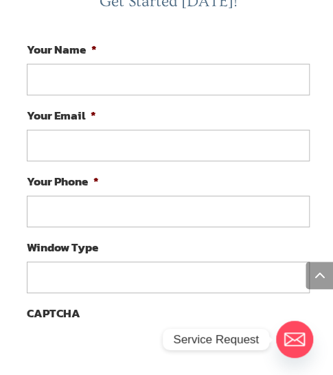
scroll to position [2679, 0]
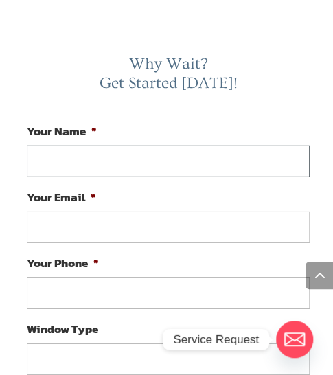
click at [137, 146] on input "Your Name *" at bounding box center [168, 162] width 283 height 32
type input "[PERSON_NAME]"
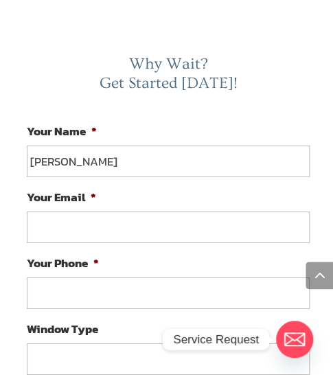
click at [76, 212] on input "Your Email *" at bounding box center [168, 228] width 283 height 32
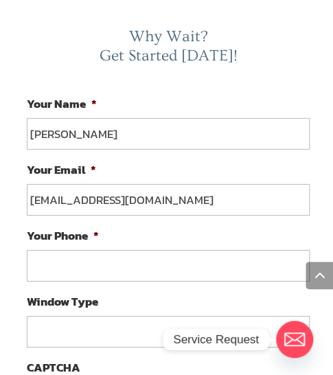
scroll to position [2748, 0]
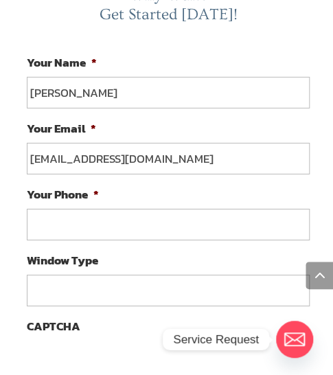
type input "[EMAIL_ADDRESS][DOMAIN_NAME]"
click at [106, 209] on input "(___) ___-____" at bounding box center [168, 225] width 283 height 32
type input "[PHONE_NUMBER]"
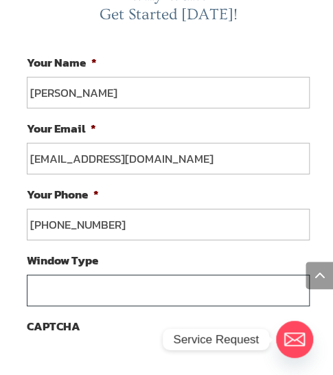
click at [121, 275] on input "Window Type" at bounding box center [168, 291] width 283 height 32
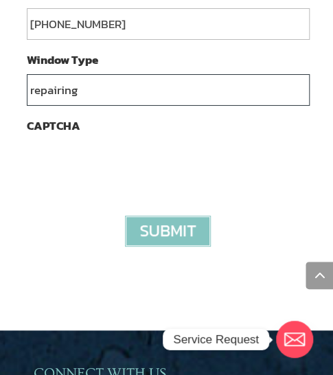
scroll to position [2954, 0]
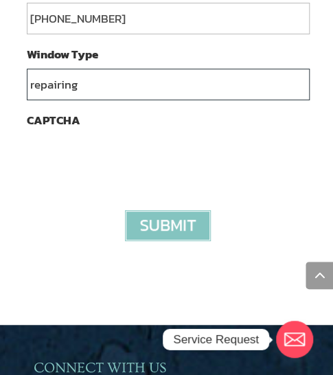
type input "repairing"
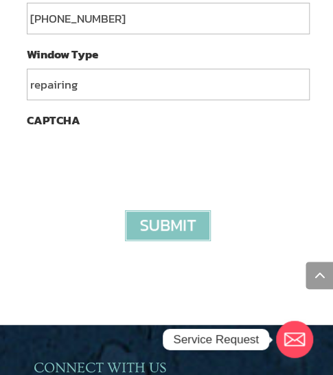
click at [157, 210] on input "image" at bounding box center [168, 225] width 86 height 31
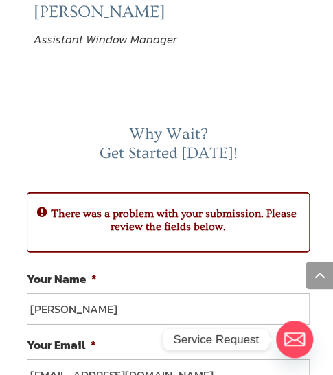
scroll to position [2918, 0]
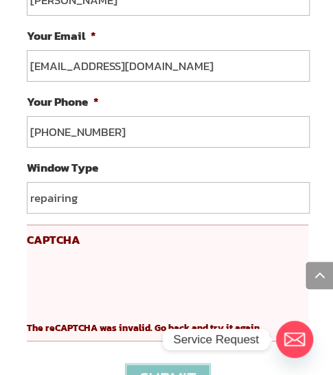
click at [78, 322] on form "Your Name * ashok dwivedy Your Email * adwivedy548@gmail.com Your Phone * (571)…" at bounding box center [168, 186] width 283 height 451
click at [91, 308] on div "The reCAPTCHA was invalid. Go back and try it again." at bounding box center [168, 322] width 282 height 29
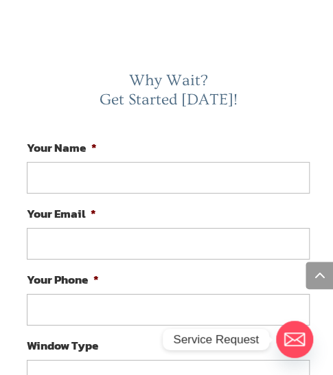
scroll to position [2643, 0]
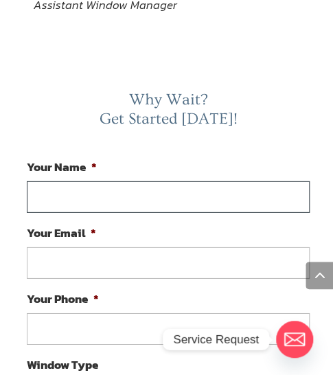
click at [122, 181] on input "Your Name *" at bounding box center [168, 197] width 283 height 32
type input "[PERSON_NAME]"
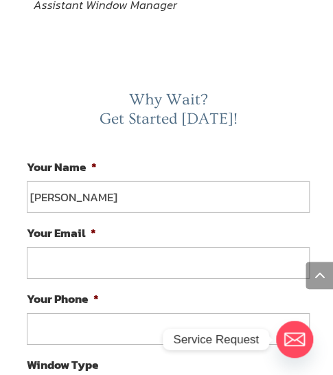
click at [109, 247] on input "Your Email *" at bounding box center [168, 263] width 283 height 32
type input "a"
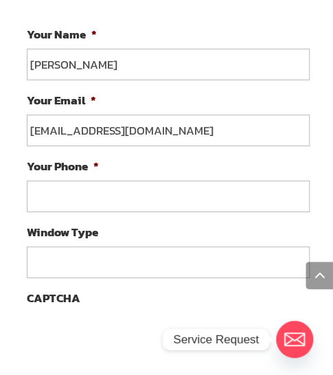
scroll to position [2781, 0]
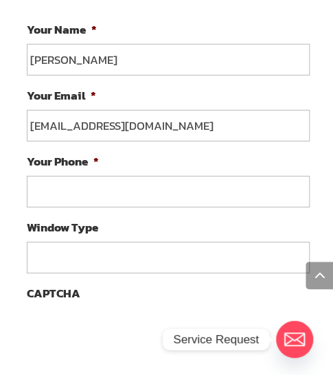
type input "[EMAIL_ADDRESS][DOMAIN_NAME]"
click at [74, 176] on input "(___) ___-____" at bounding box center [168, 192] width 283 height 32
drag, startPoint x: 117, startPoint y: 172, endPoint x: 57, endPoint y: 183, distance: 60.9
click at [57, 183] on input "(___) __5-7166" at bounding box center [168, 192] width 283 height 32
click at [32, 176] on input "(___) ___-____" at bounding box center [168, 192] width 283 height 32
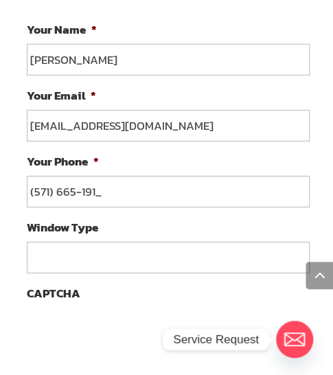
type input "[PHONE_NUMBER]"
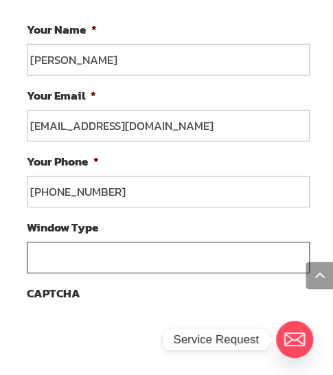
click at [78, 242] on input "Window Type" at bounding box center [168, 258] width 283 height 32
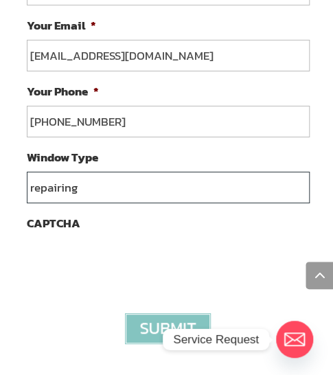
scroll to position [2987, 0]
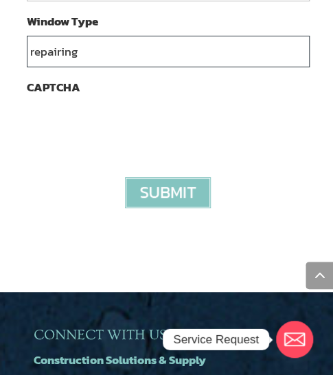
type input "repairing"
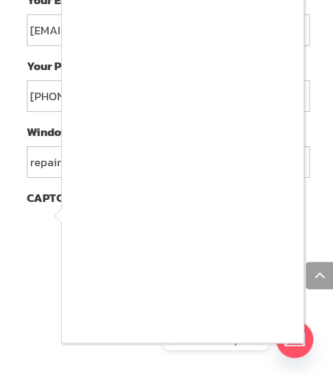
scroll to position [2849, 0]
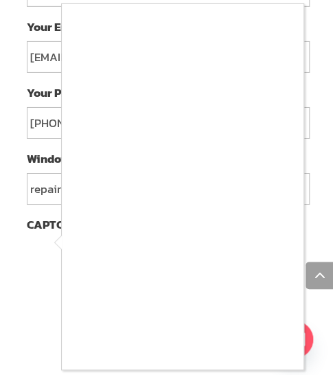
click at [50, 282] on div at bounding box center [166, 187] width 333 height 375
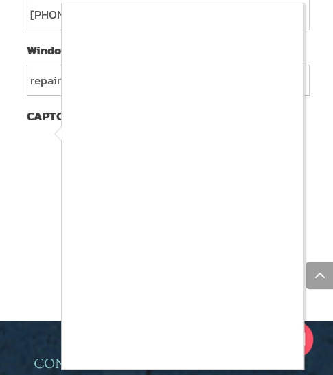
scroll to position [3055, 0]
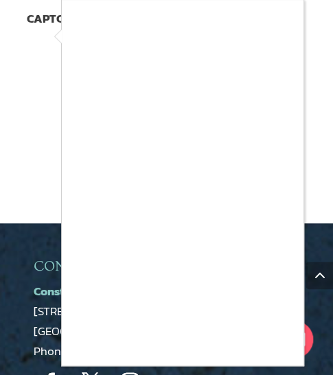
click at [22, 183] on div at bounding box center [166, 187] width 333 height 375
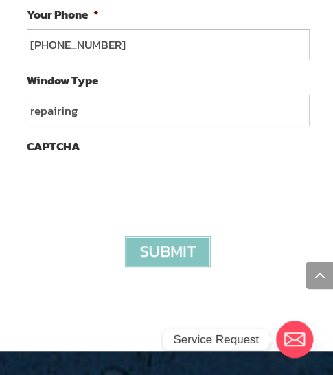
scroll to position [2918, 0]
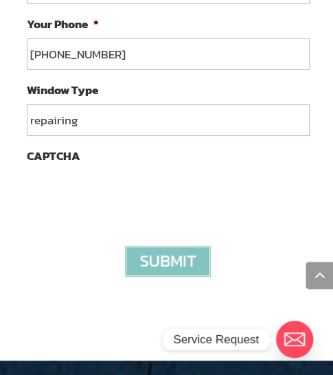
click at [175, 246] on input "image" at bounding box center [168, 261] width 86 height 31
click at [169, 247] on input "image" at bounding box center [168, 261] width 86 height 31
